Goal: Transaction & Acquisition: Purchase product/service

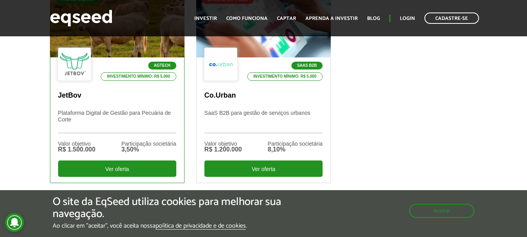
scroll to position [351, 0]
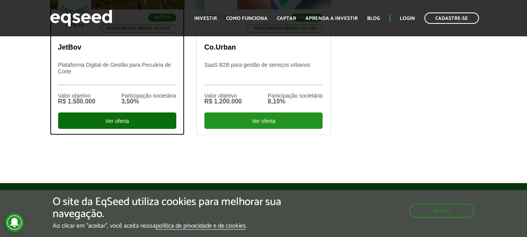
click at [130, 121] on div "Ver oferta" at bounding box center [117, 120] width 118 height 16
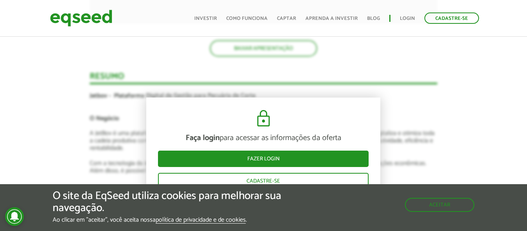
scroll to position [1392, 0]
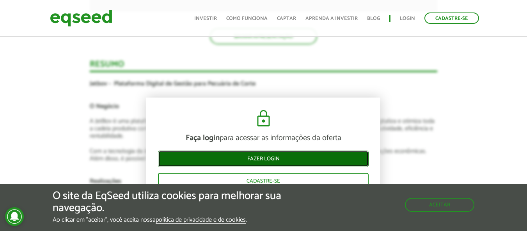
click at [274, 156] on link "Fazer login" at bounding box center [263, 159] width 211 height 16
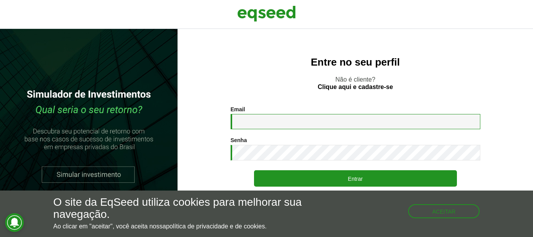
click at [269, 122] on input "Email *" at bounding box center [356, 121] width 250 height 15
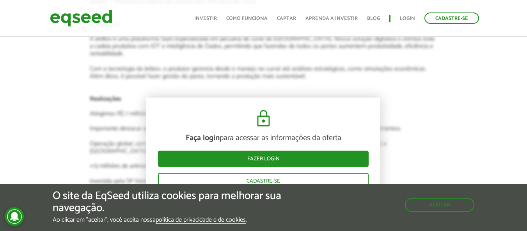
scroll to position [1513, 0]
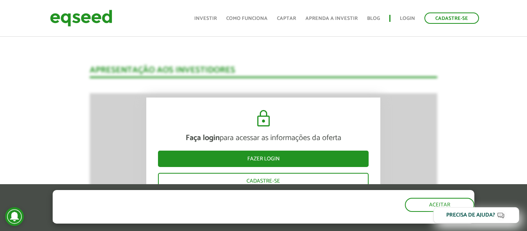
scroll to position [963, 0]
